Goal: Transaction & Acquisition: Purchase product/service

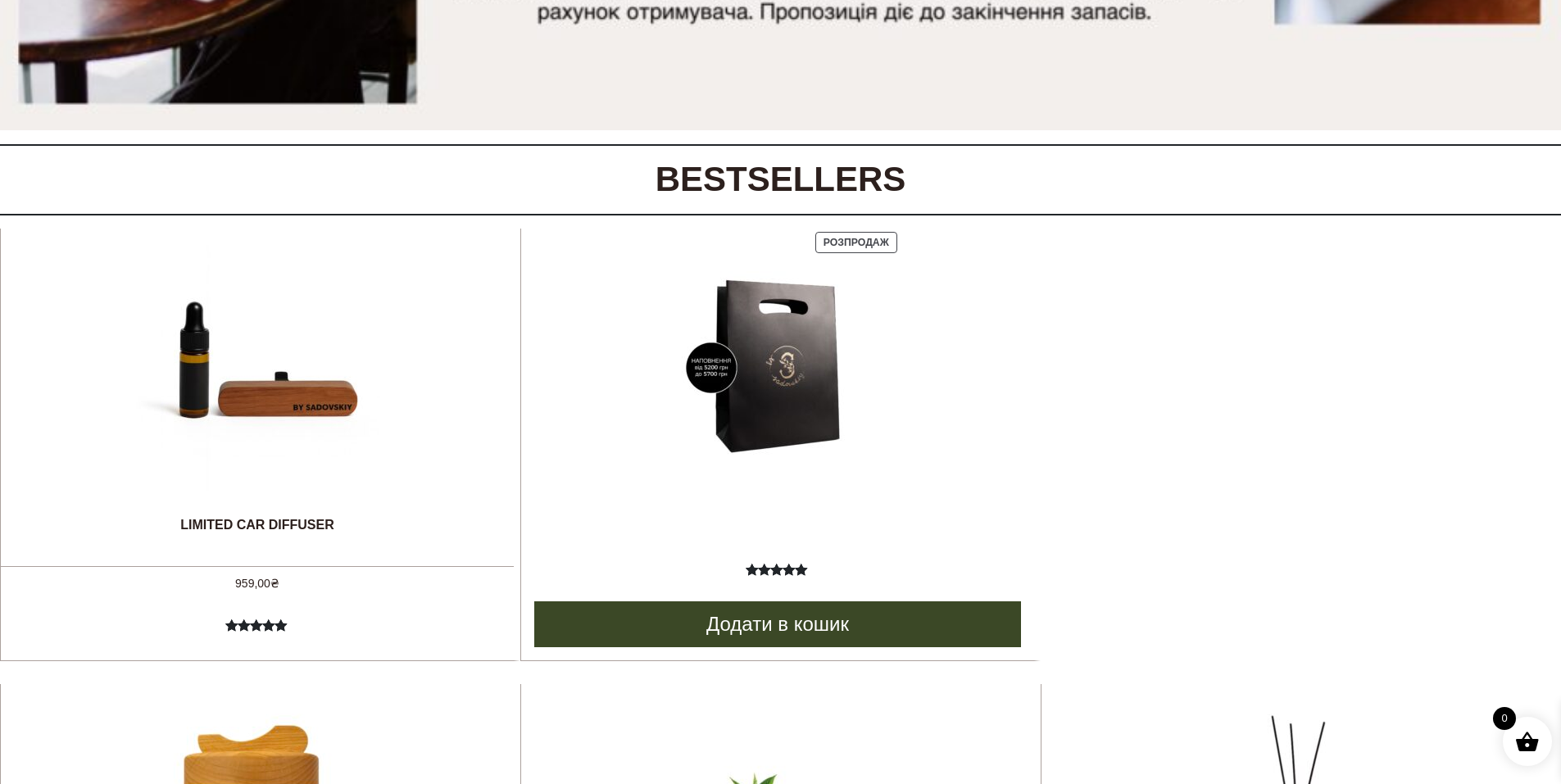
scroll to position [656, 0]
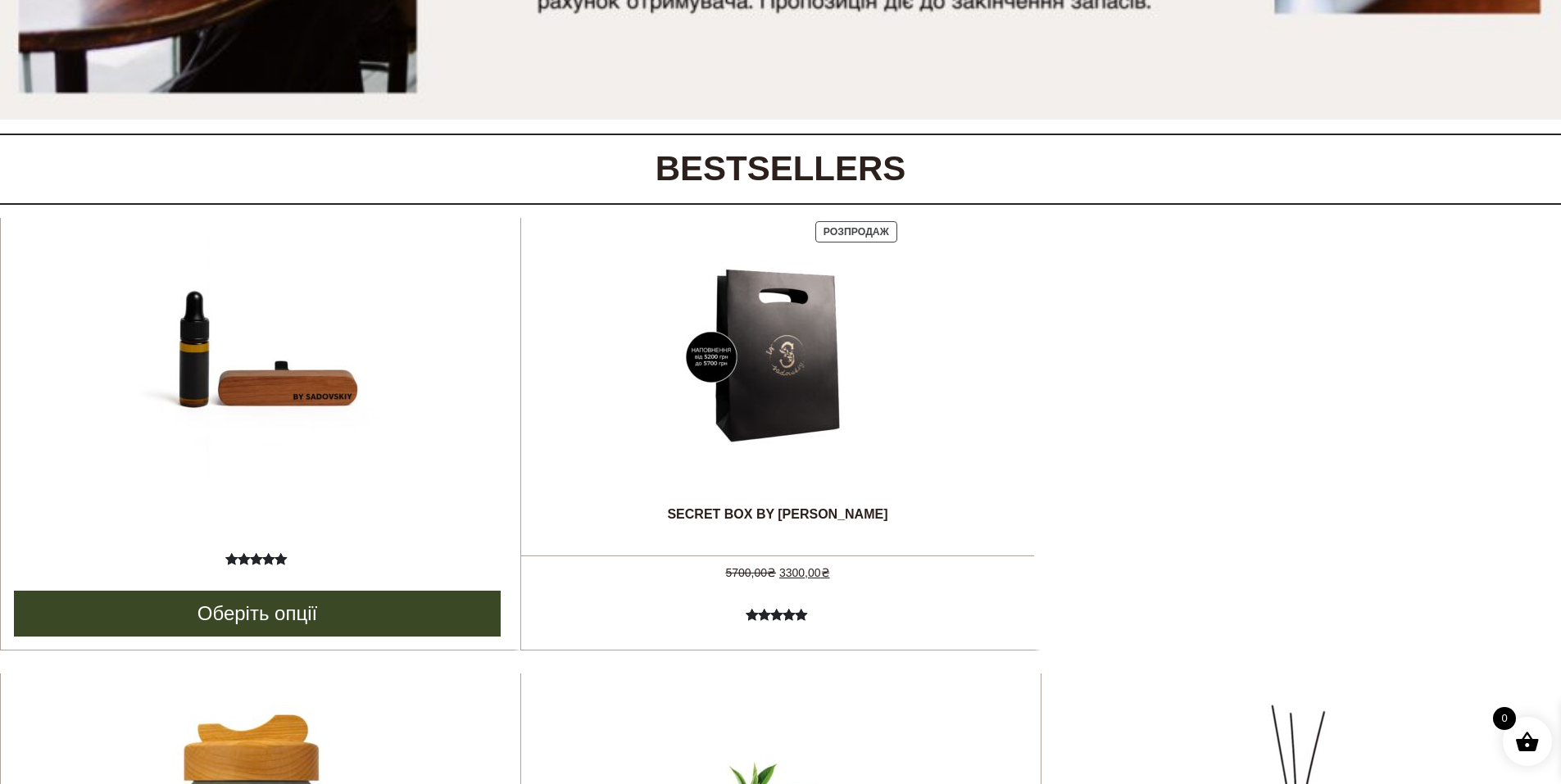
click at [266, 386] on img at bounding box center [257, 357] width 246 height 246
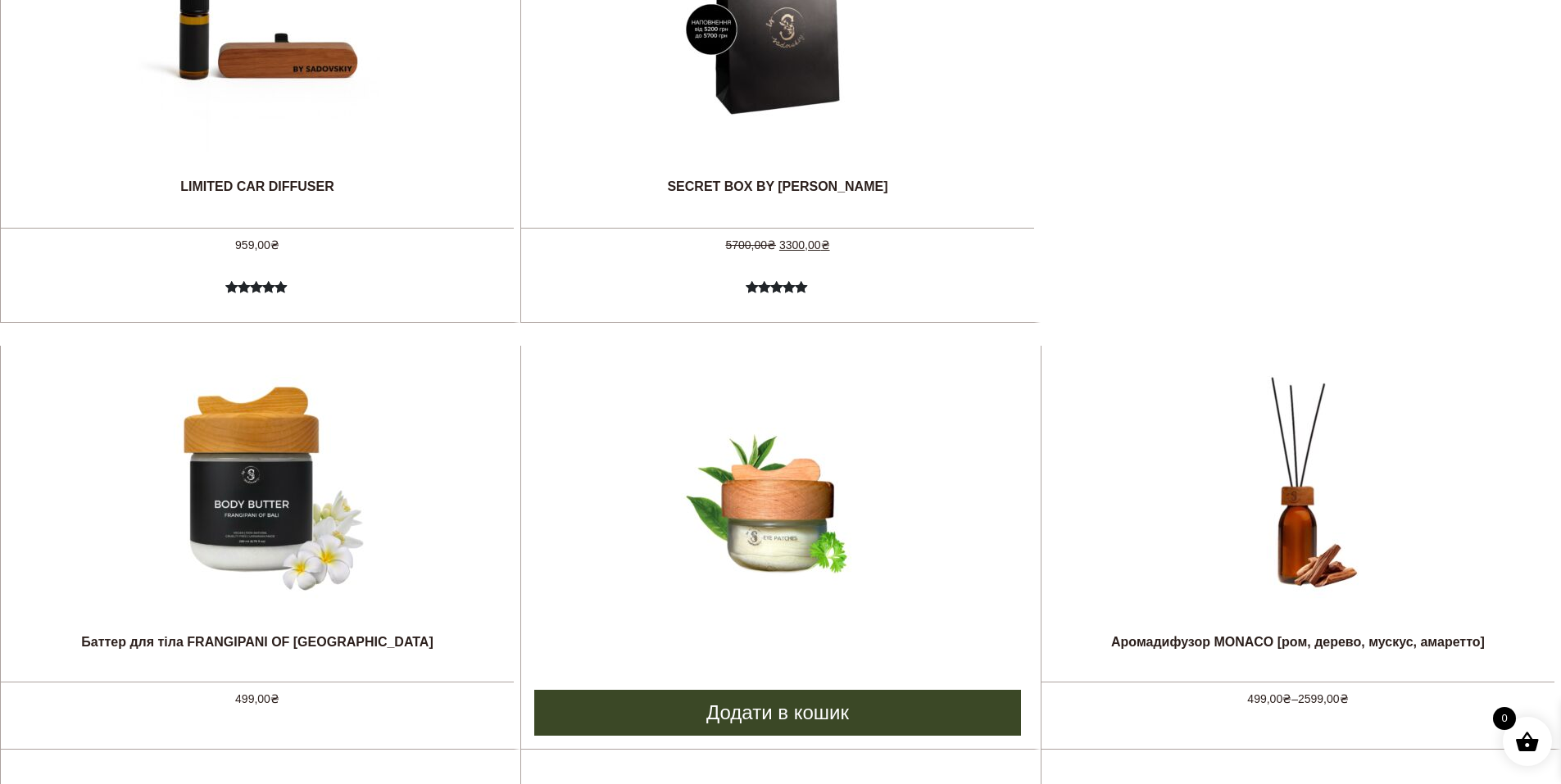
scroll to position [1065, 0]
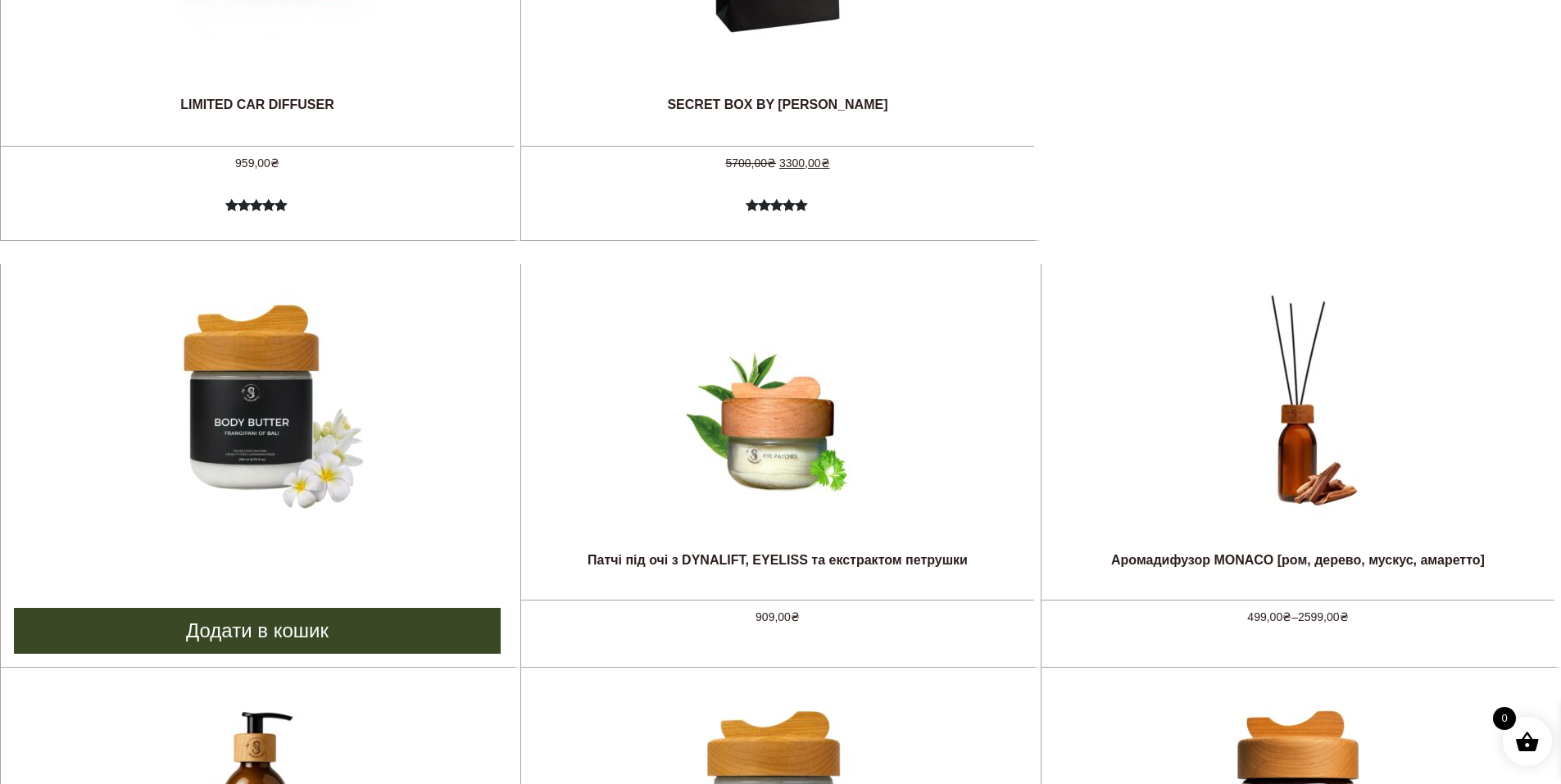
click at [279, 431] on img at bounding box center [257, 403] width 246 height 246
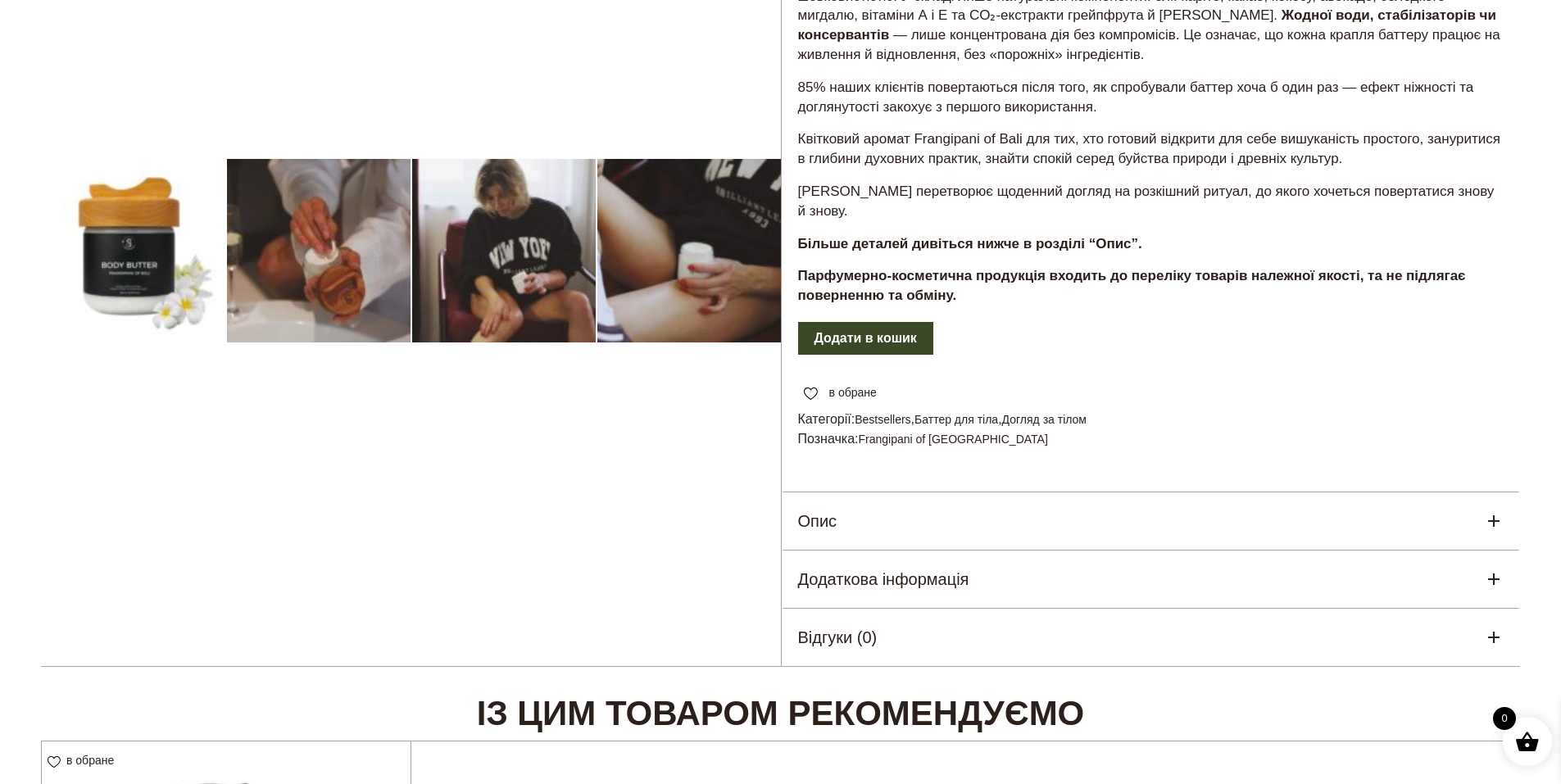
scroll to position [410, 0]
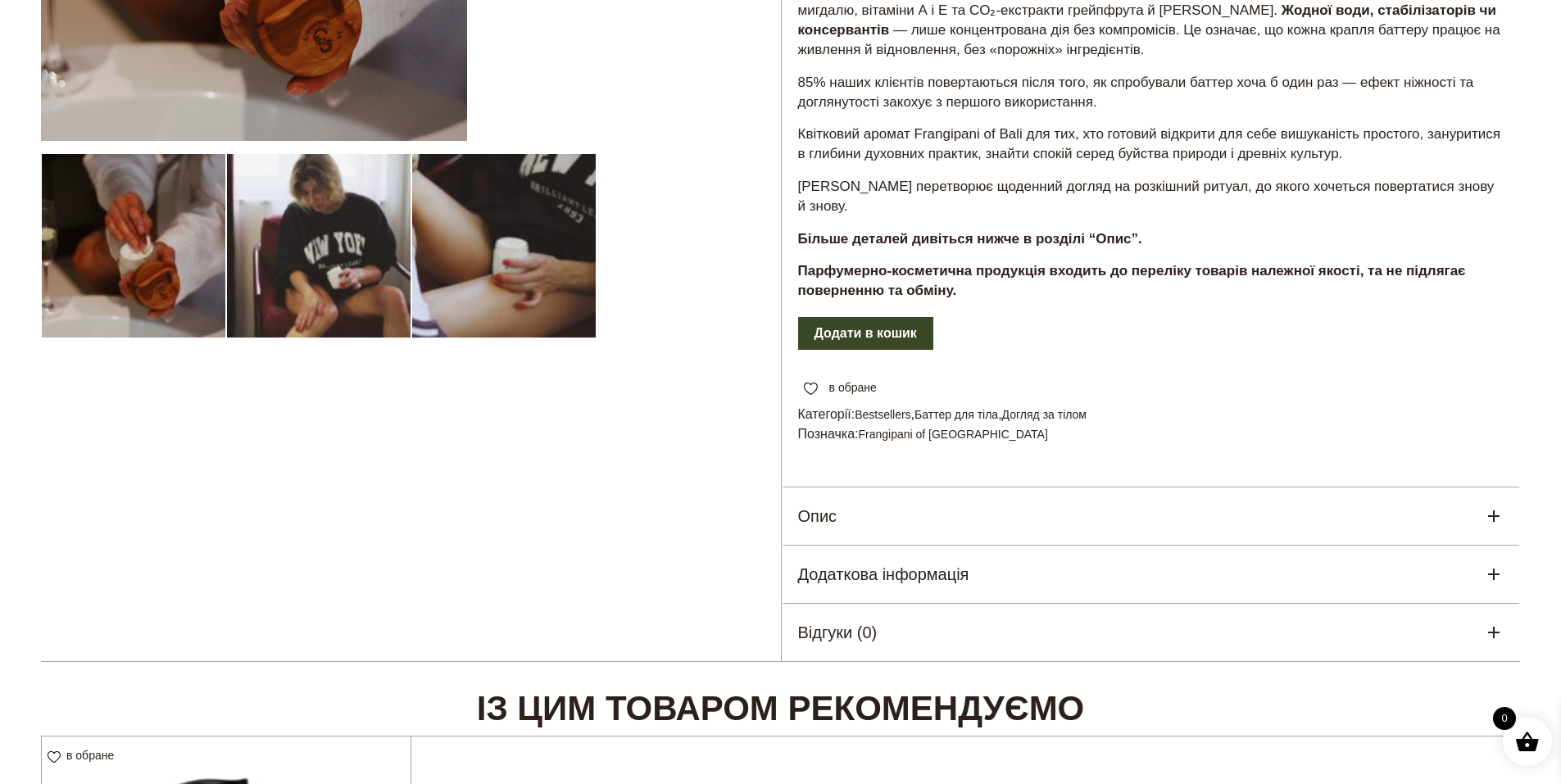
click at [1490, 506] on icon at bounding box center [1494, 516] width 20 height 20
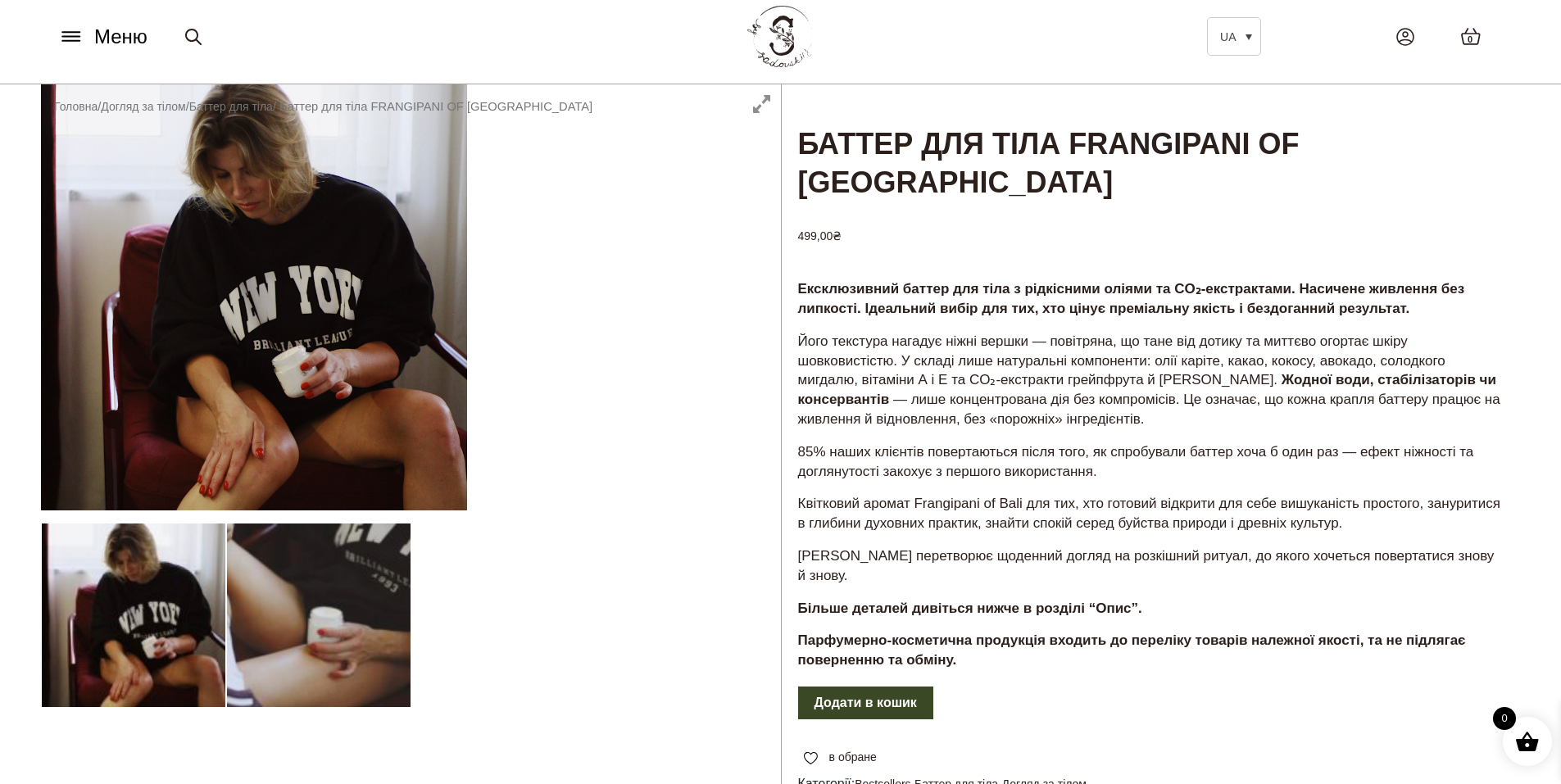
scroll to position [0, 0]
